Goal: Find specific page/section: Find specific page/section

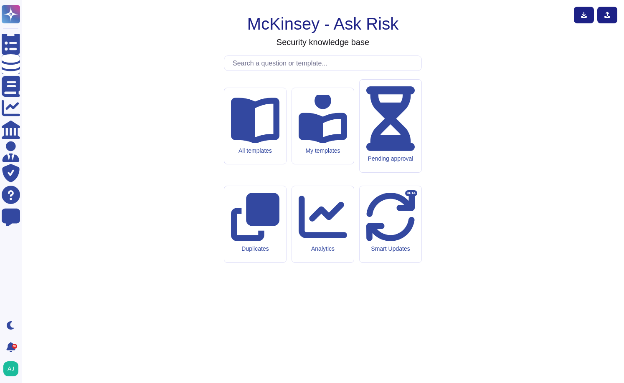
click at [293, 71] on input "text" at bounding box center [324, 63] width 193 height 15
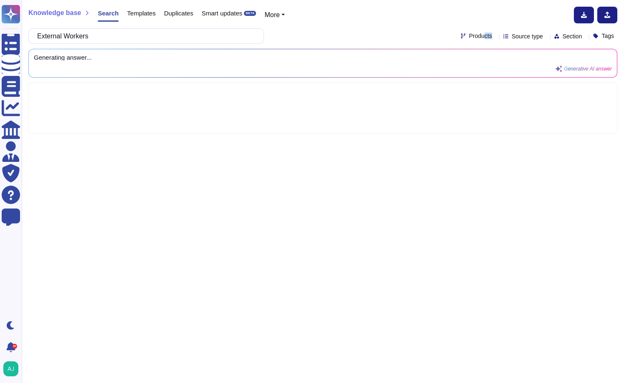
click at [461, 39] on div "External Workers Products Source type Section Tags" at bounding box center [322, 35] width 589 height 15
click at [472, 40] on div "External Workers Products Source type Section Tags" at bounding box center [322, 35] width 589 height 15
click at [495, 37] on icon at bounding box center [495, 37] width 0 height 0
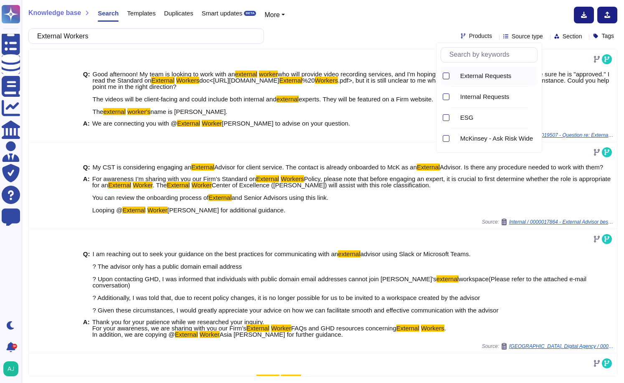
click at [444, 75] on div at bounding box center [446, 76] width 7 height 7
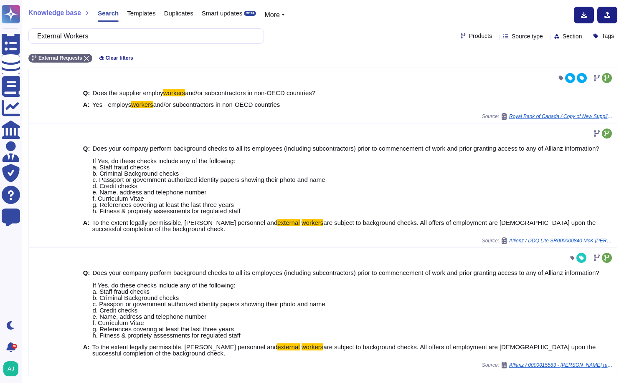
click at [355, 51] on div "External Requests Clear filters" at bounding box center [322, 56] width 589 height 14
drag, startPoint x: 46, startPoint y: 36, endPoint x: 75, endPoint y: 58, distance: 36.7
click at [46, 37] on input "External Workers" at bounding box center [144, 36] width 222 height 15
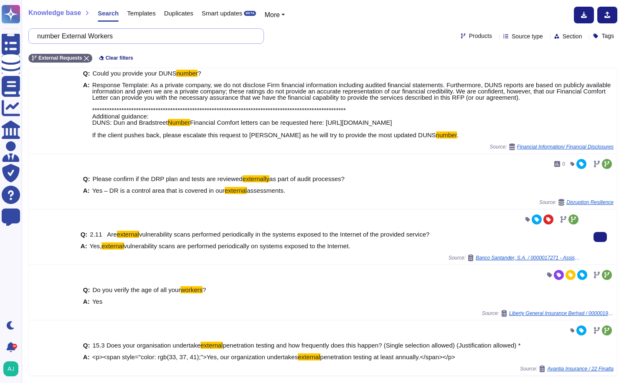
scroll to position [444, 0]
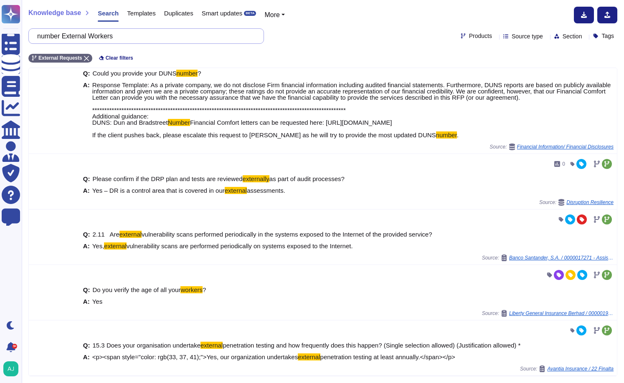
drag, startPoint x: 72, startPoint y: 38, endPoint x: 135, endPoint y: 40, distance: 63.1
click at [155, 40] on input "number External Workers" at bounding box center [144, 36] width 222 height 15
drag, startPoint x: 71, startPoint y: 36, endPoint x: 165, endPoint y: 41, distance: 94.5
click at [165, 41] on input "number External Workers" at bounding box center [144, 36] width 222 height 15
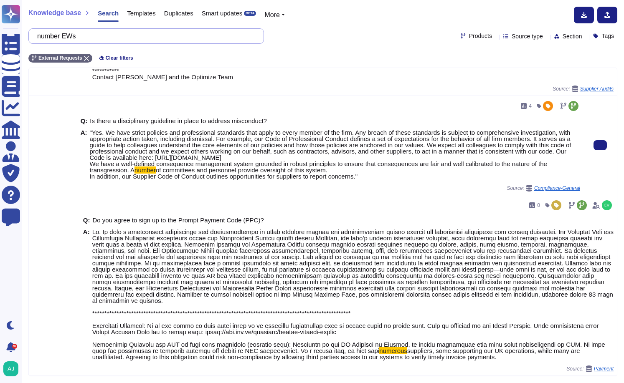
scroll to position [886, 0]
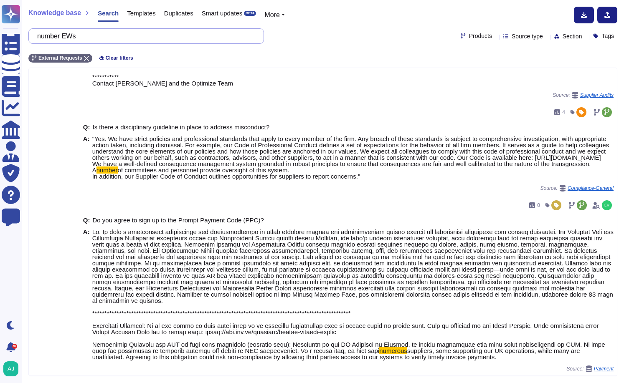
drag, startPoint x: 69, startPoint y: 37, endPoint x: 54, endPoint y: 42, distance: 15.6
click at [31, 32] on div "number EWs" at bounding box center [146, 35] width 236 height 15
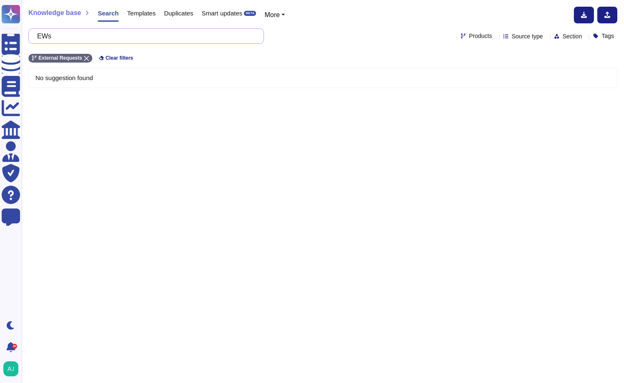
click at [127, 39] on input "EWs" at bounding box center [144, 36] width 222 height 15
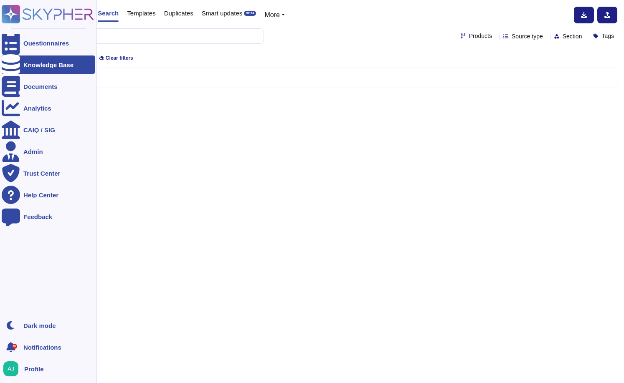
type input "EWs"
